Goal: Transaction & Acquisition: Download file/media

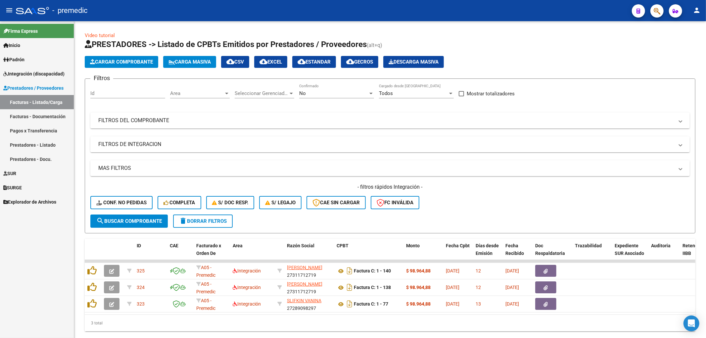
click at [22, 61] on span "Padrón" at bounding box center [13, 59] width 21 height 7
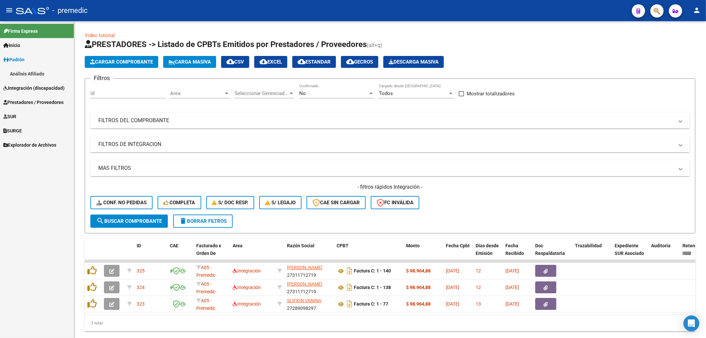
click at [28, 85] on span "Integración (discapacidad)" at bounding box center [33, 87] width 61 height 7
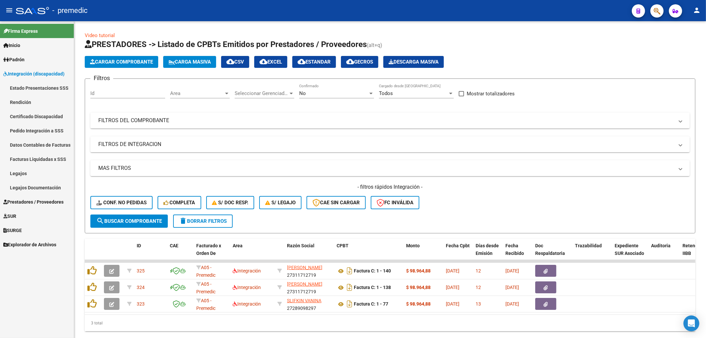
click at [26, 96] on link "Rendición" at bounding box center [37, 102] width 74 height 14
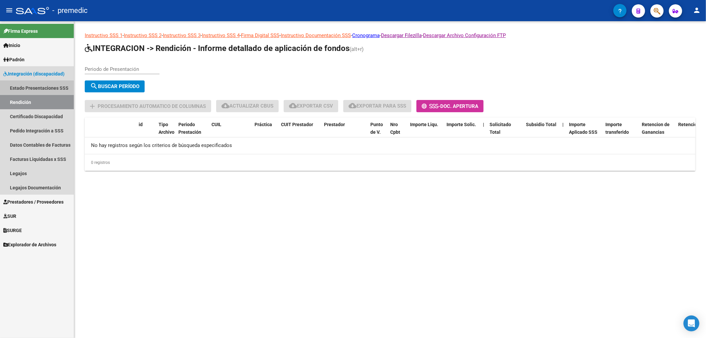
click at [32, 85] on link "Estado Presentaciones SSS" at bounding box center [37, 88] width 74 height 14
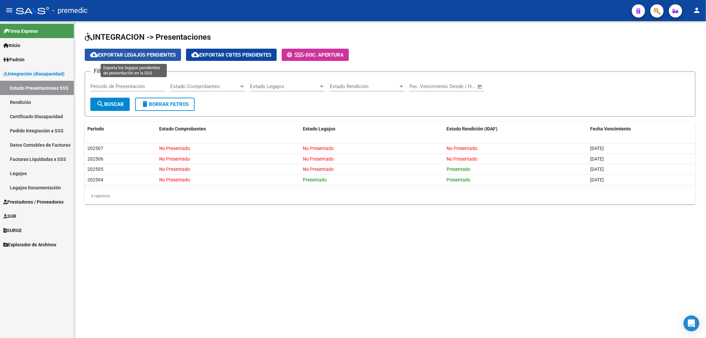
click at [137, 52] on span "cloud_download Exportar Legajos Pendientes" at bounding box center [133, 55] width 86 height 6
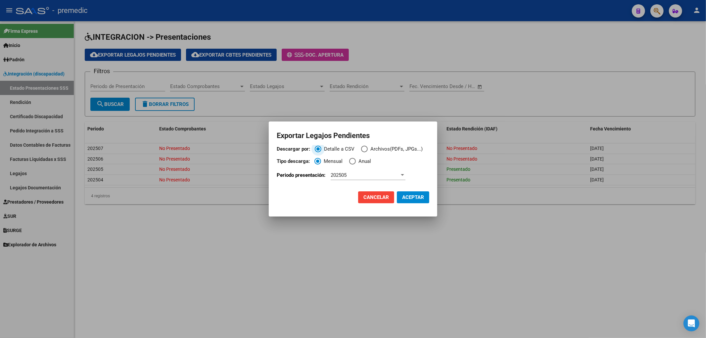
click at [369, 175] on div "202505" at bounding box center [365, 175] width 69 height 6
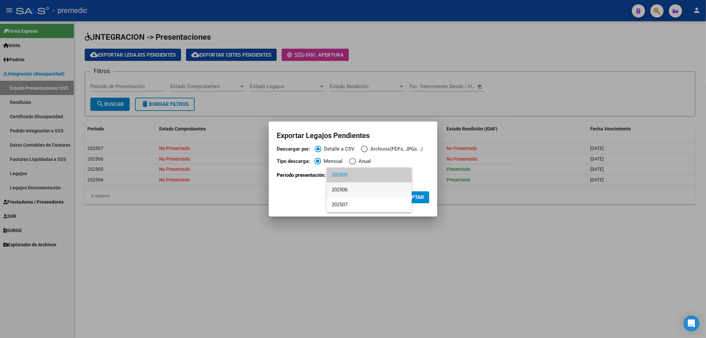
click at [356, 190] on span "202506" at bounding box center [369, 189] width 75 height 15
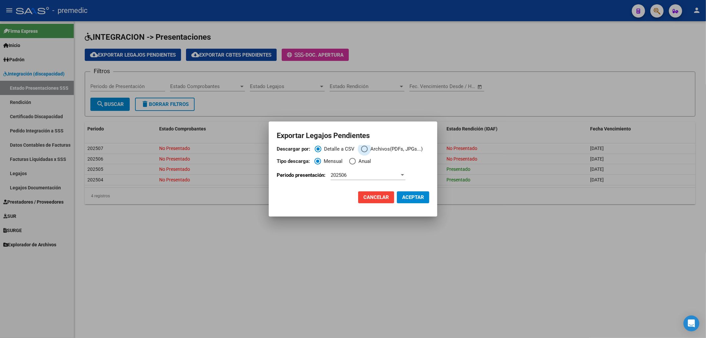
click at [365, 149] on span "Descargar por:" at bounding box center [364, 149] width 7 height 7
click at [365, 149] on input "Archivos(PDFs, JPGs...)" at bounding box center [364, 149] width 7 height 7
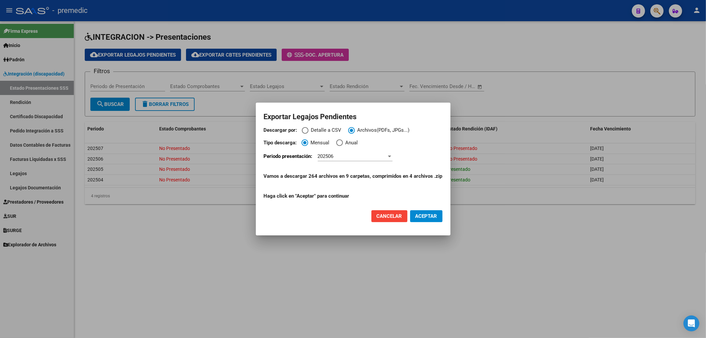
click at [431, 216] on span "ACEPTAR" at bounding box center [426, 216] width 22 height 6
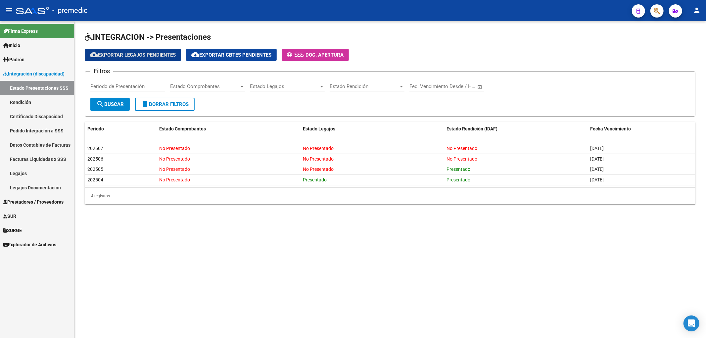
click at [26, 84] on link "Estado Presentaciones SSS" at bounding box center [37, 88] width 74 height 14
click at [30, 86] on link "Estado Presentaciones SSS" at bounding box center [37, 88] width 74 height 14
click at [19, 73] on span "Integración (discapacidad)" at bounding box center [33, 73] width 61 height 7
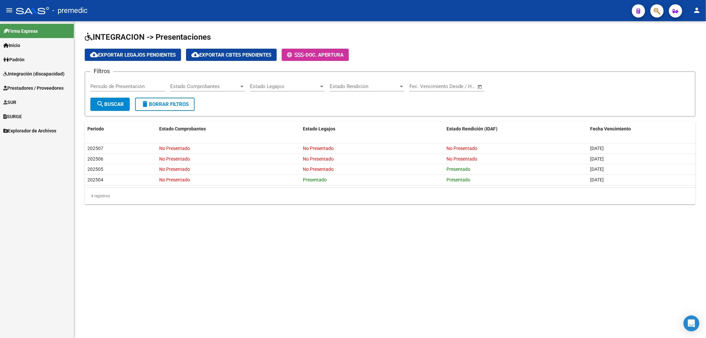
click at [17, 88] on span "Prestadores / Proveedores" at bounding box center [33, 87] width 60 height 7
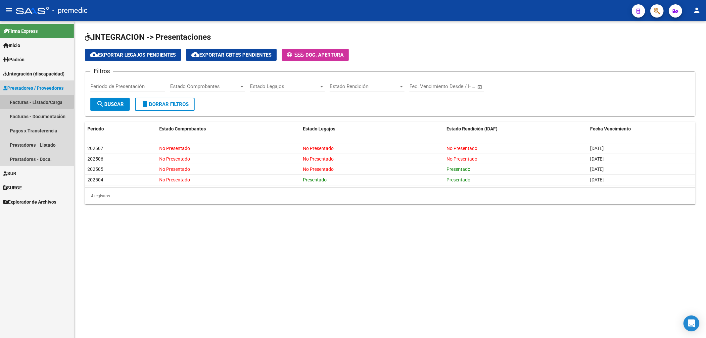
click at [21, 100] on link "Facturas - Listado/Carga" at bounding box center [37, 102] width 74 height 14
